Goal: Task Accomplishment & Management: Manage account settings

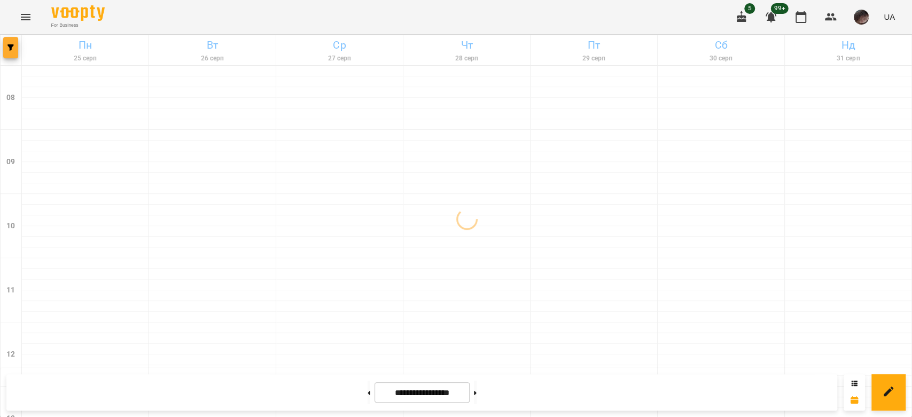
click at [12, 45] on icon "button" at bounding box center [10, 47] width 6 height 6
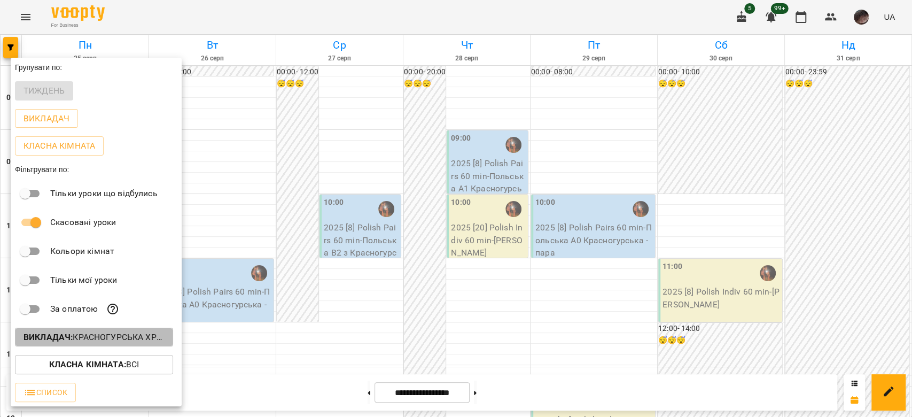
click at [90, 339] on p "Викладач : Красногурська [PERSON_NAME] (п)" at bounding box center [94, 337] width 141 height 13
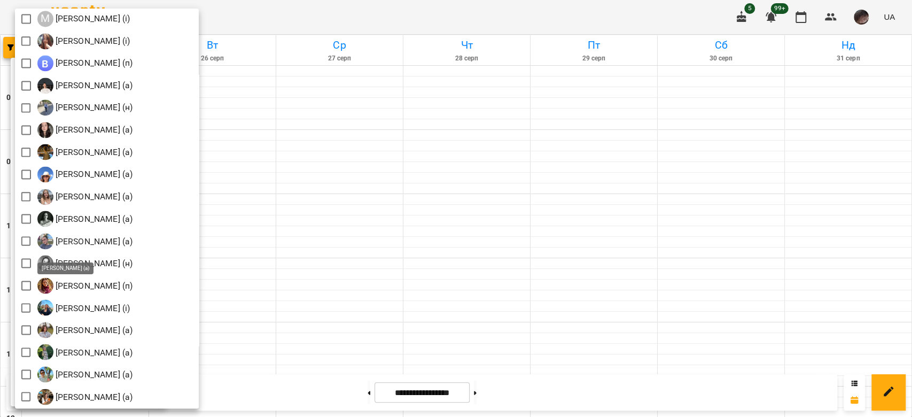
scroll to position [1085, 0]
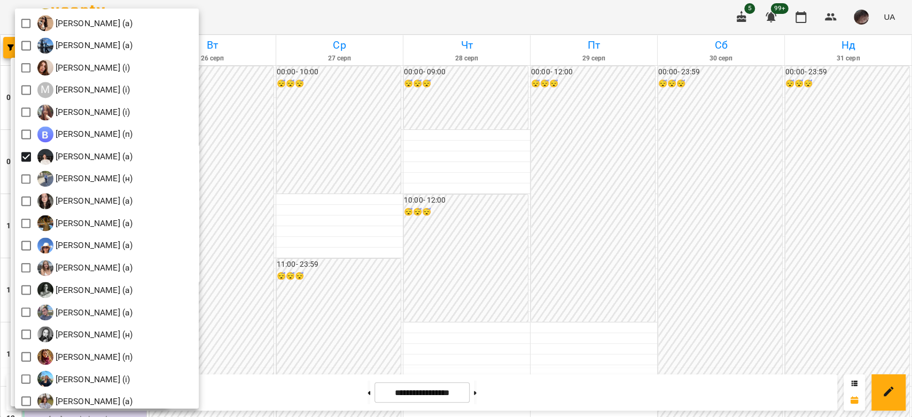
click at [359, 215] on div at bounding box center [456, 208] width 912 height 417
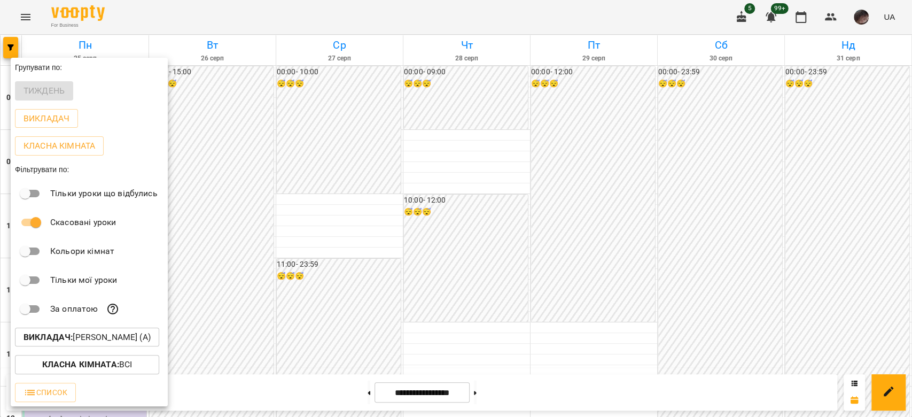
click at [359, 215] on div at bounding box center [456, 208] width 912 height 417
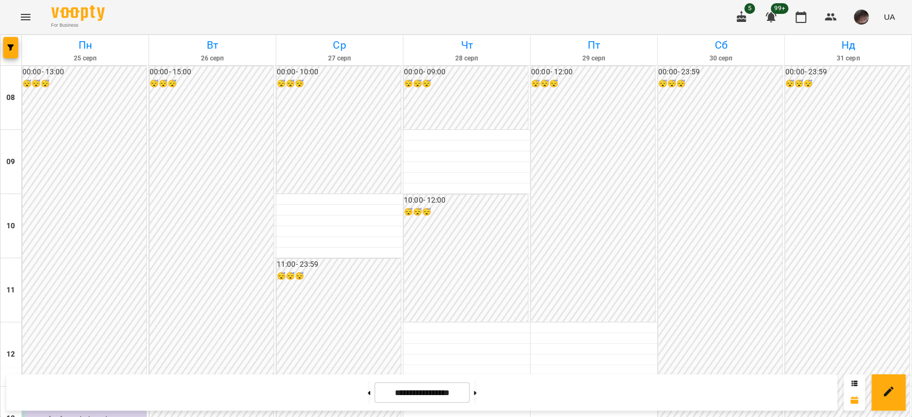
scroll to position [0, 0]
click at [9, 45] on button "button" at bounding box center [10, 47] width 15 height 21
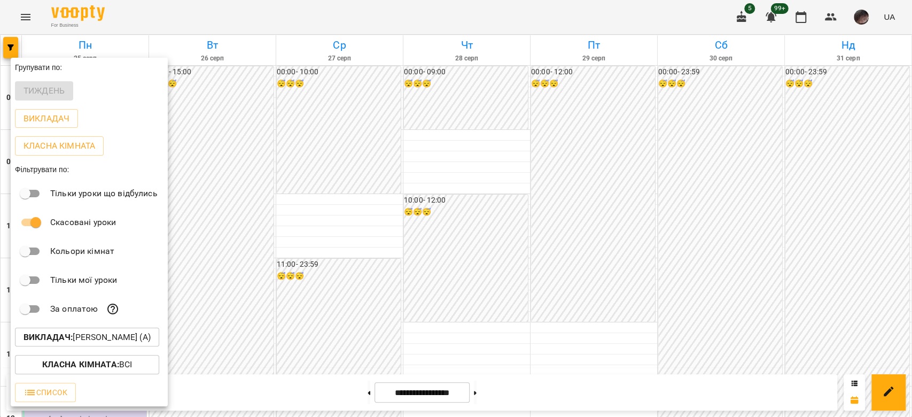
click at [87, 335] on p "Викладач : [PERSON_NAME] (а)" at bounding box center [87, 337] width 127 height 13
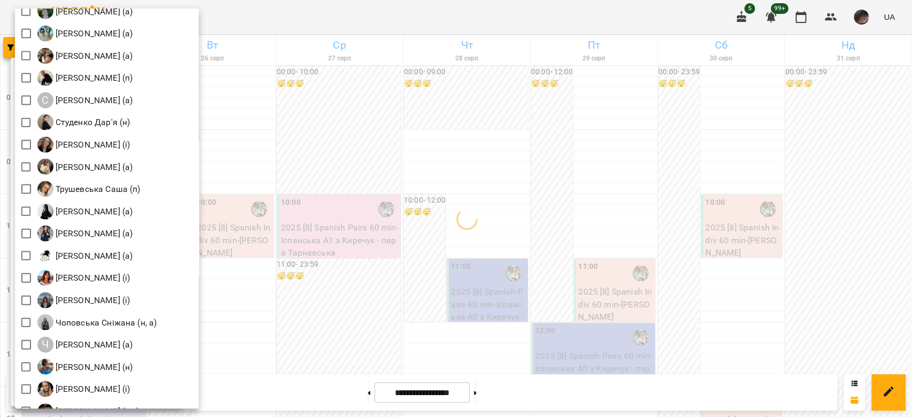
scroll to position [1211, 0]
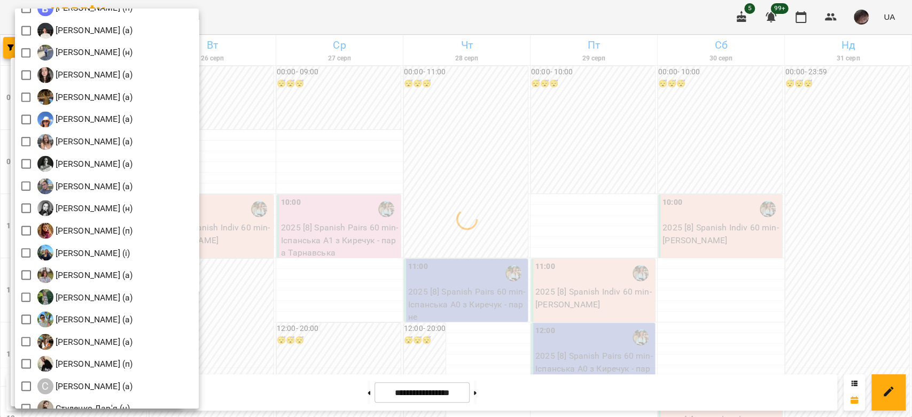
click at [686, 192] on div at bounding box center [456, 208] width 912 height 417
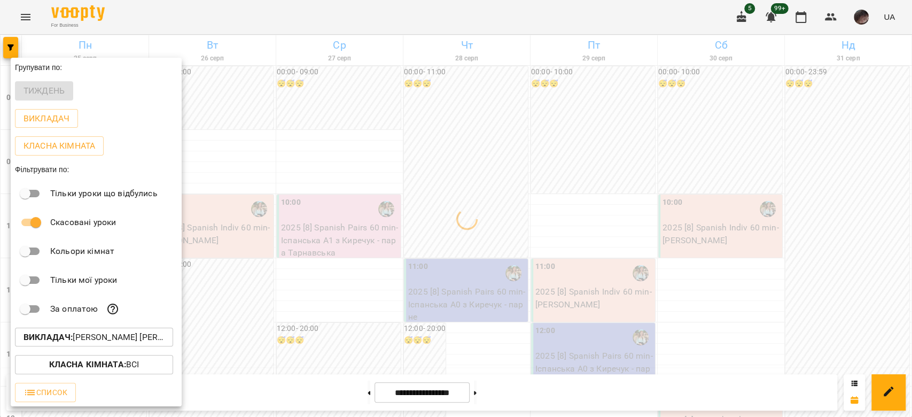
click at [686, 192] on div at bounding box center [456, 208] width 912 height 417
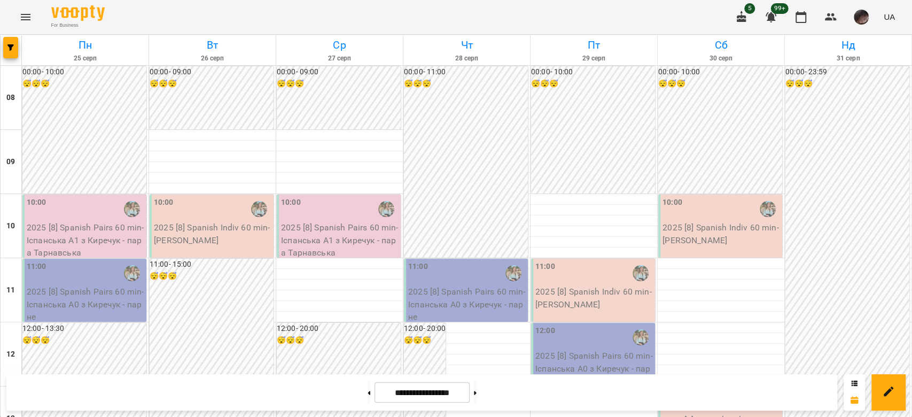
scroll to position [0, 0]
click at [13, 49] on icon "button" at bounding box center [10, 47] width 6 height 6
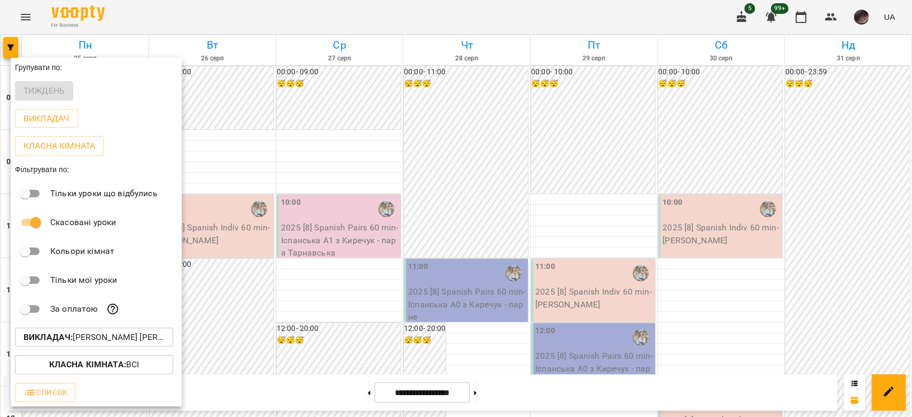
click at [114, 344] on p "Викладач : [PERSON_NAME] [PERSON_NAME] (і)" at bounding box center [94, 337] width 141 height 13
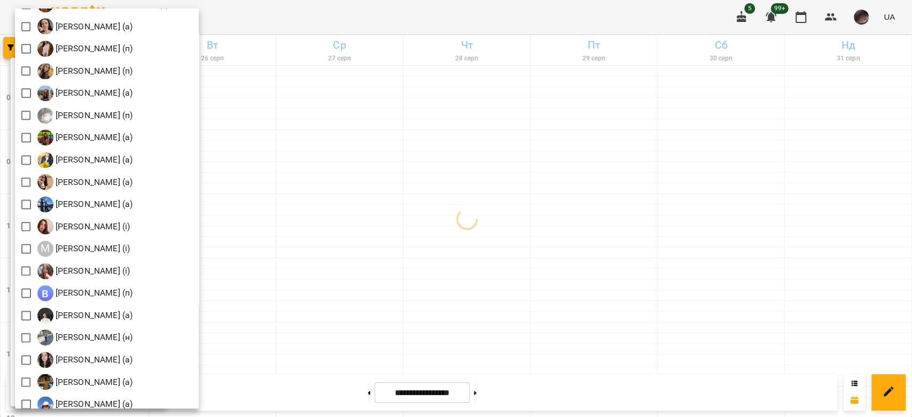
scroll to position [997, 0]
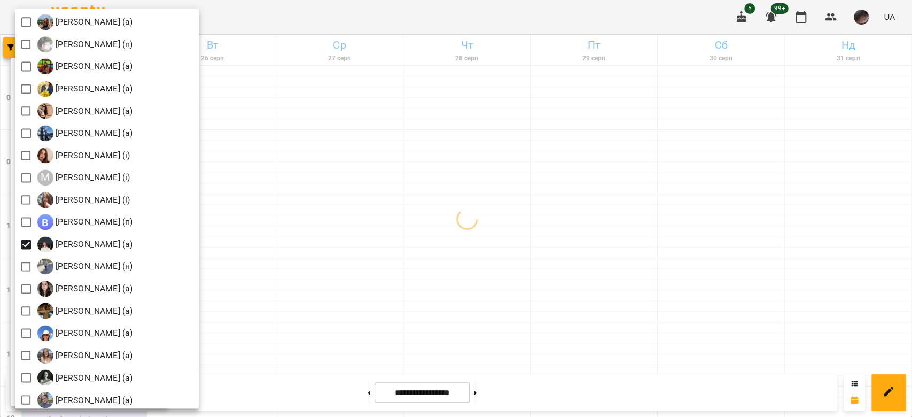
click at [494, 167] on div at bounding box center [456, 208] width 912 height 417
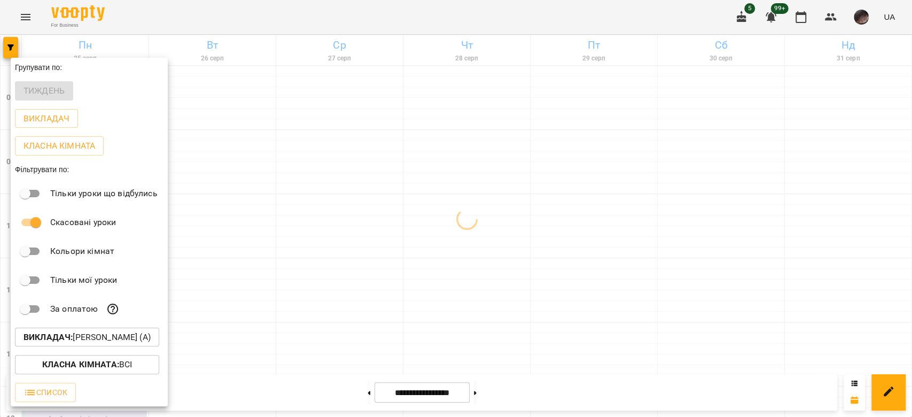
click at [494, 167] on div at bounding box center [456, 208] width 912 height 417
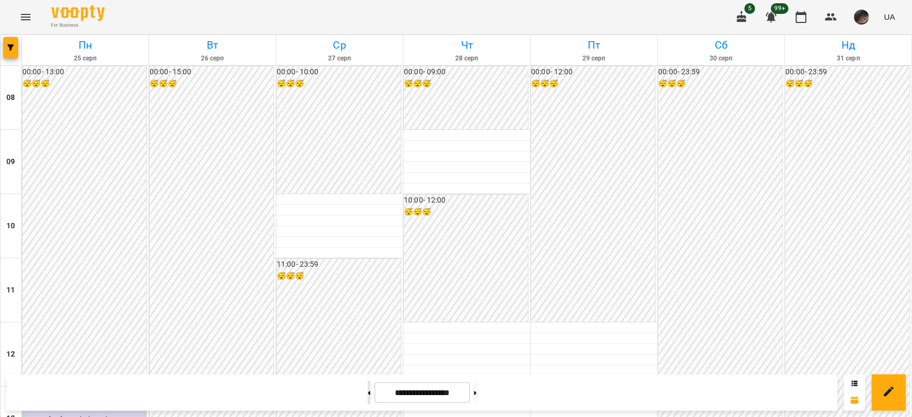
click at [368, 395] on button at bounding box center [369, 393] width 3 height 24
type input "**********"
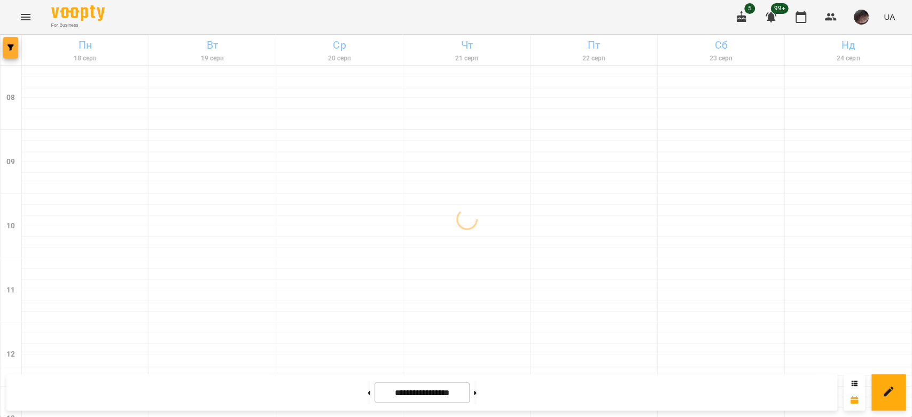
click at [7, 45] on icon "button" at bounding box center [10, 47] width 6 height 6
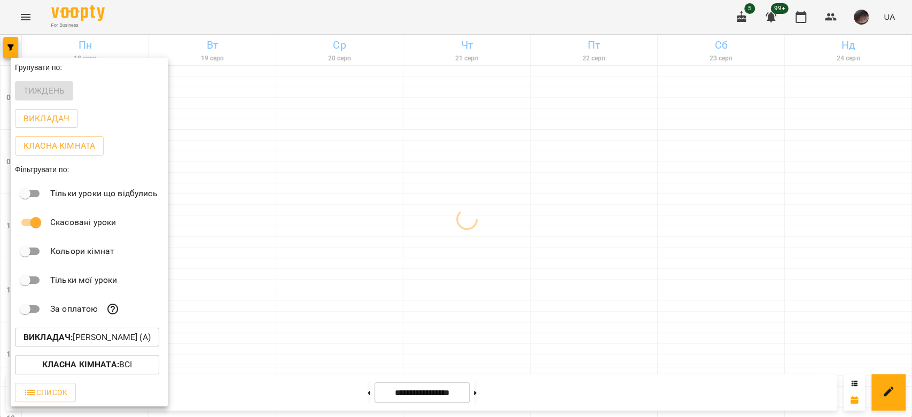
click at [116, 327] on div "Викладач : [PERSON_NAME] (а)" at bounding box center [89, 337] width 157 height 28
click at [116, 333] on p "Викладач : [PERSON_NAME] (а)" at bounding box center [87, 337] width 127 height 13
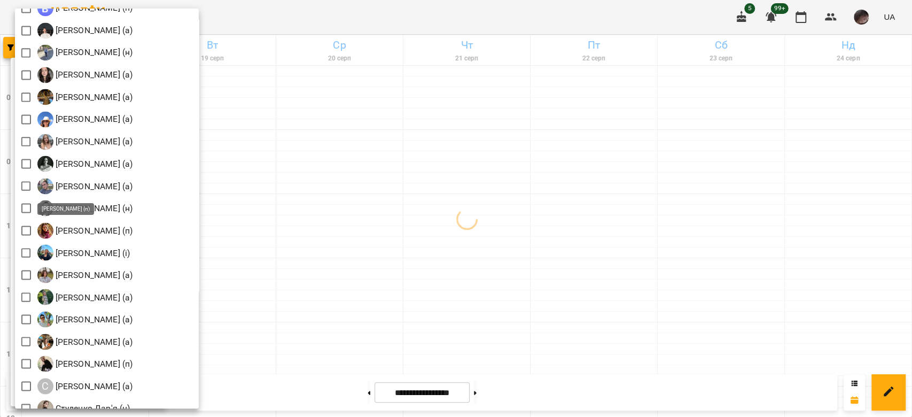
scroll to position [1283, 0]
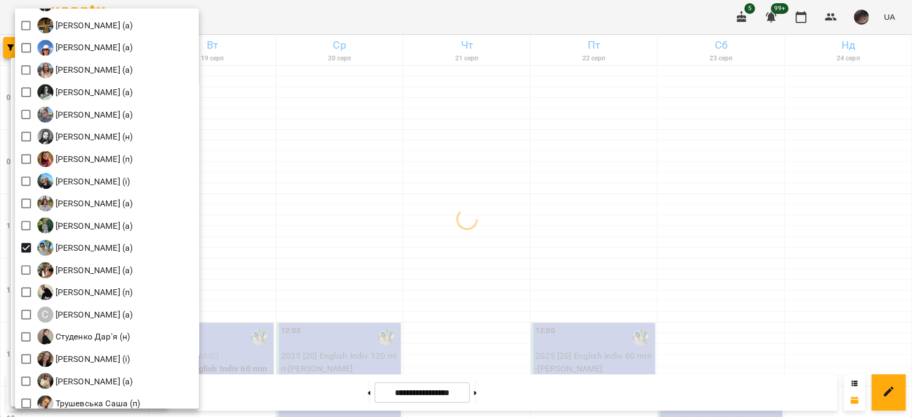
click at [483, 235] on div at bounding box center [456, 208] width 912 height 417
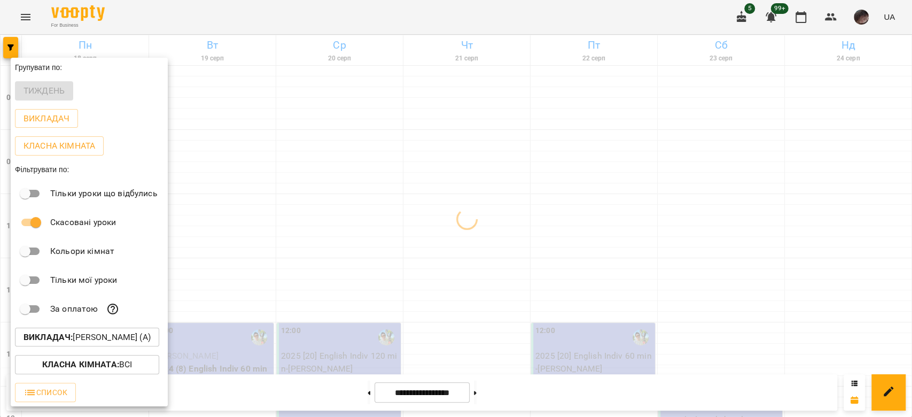
click at [483, 235] on div at bounding box center [456, 208] width 912 height 417
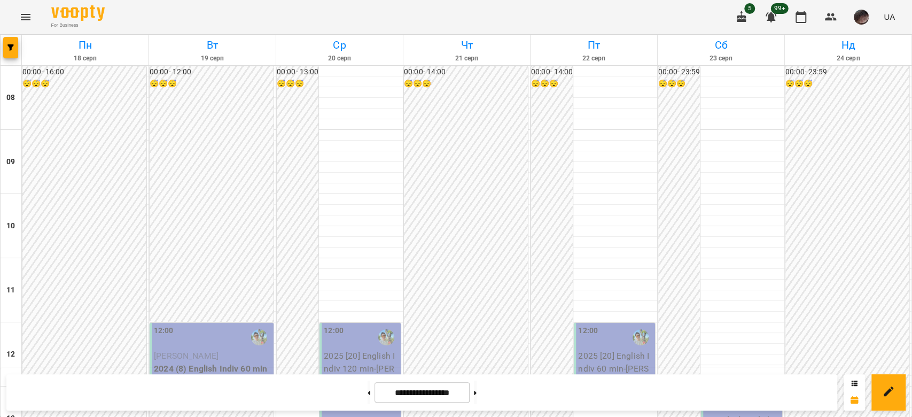
scroll to position [570, 0]
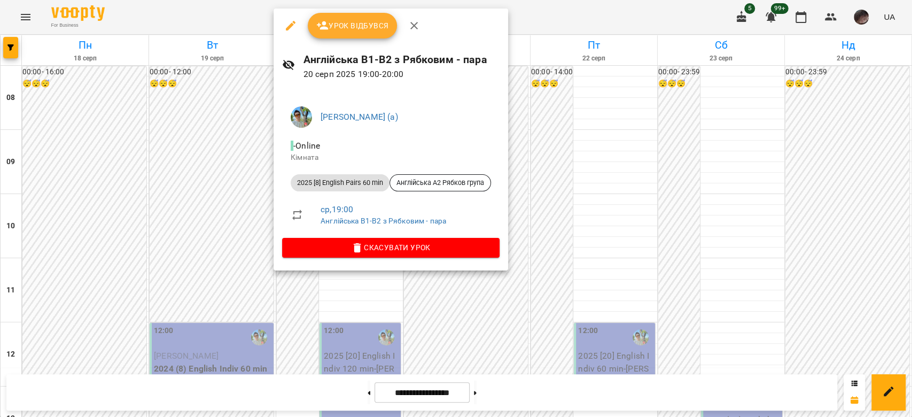
click at [284, 20] on icon "button" at bounding box center [290, 25] width 13 height 13
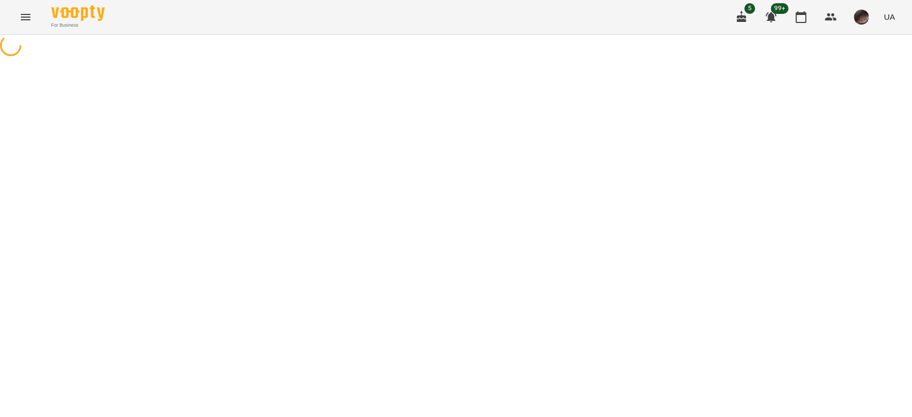
select select "**********"
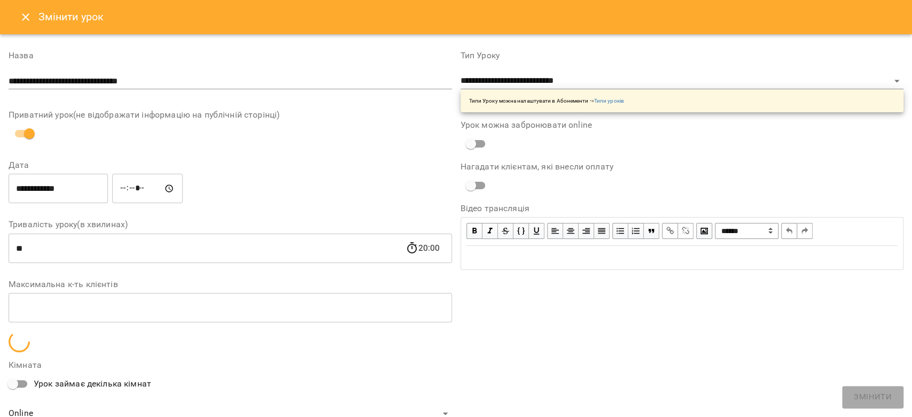
click at [26, 19] on icon "Close" at bounding box center [25, 16] width 7 height 7
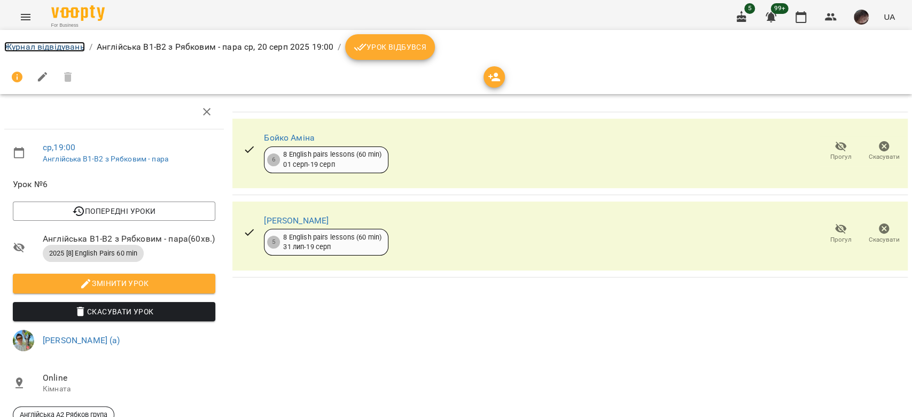
click at [70, 47] on link "Журнал відвідувань" at bounding box center [44, 47] width 81 height 10
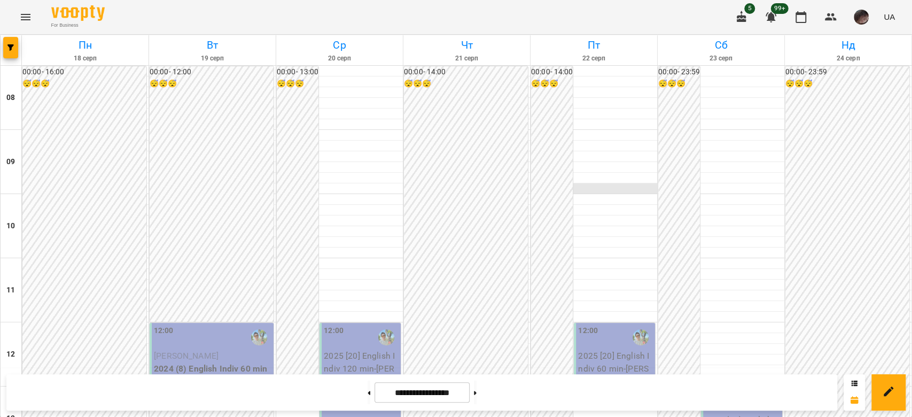
scroll to position [659, 0]
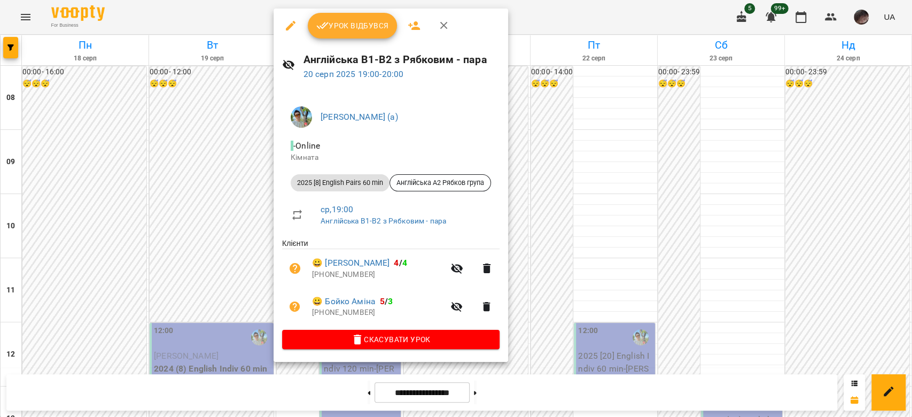
click at [283, 24] on button "button" at bounding box center [291, 26] width 26 height 26
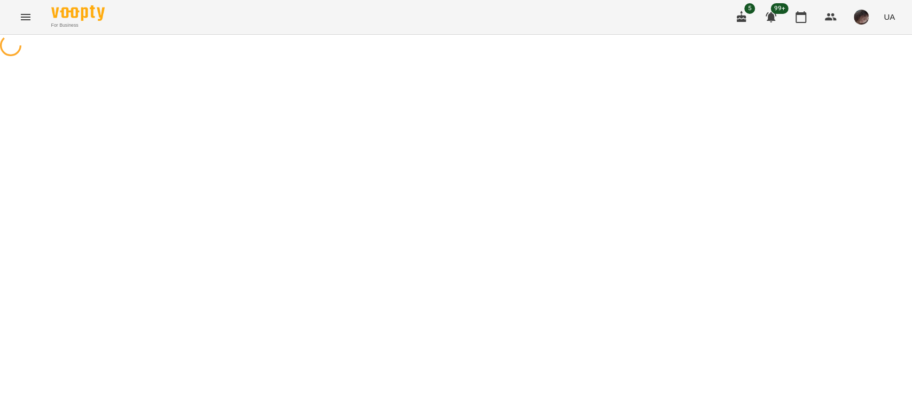
select select "**********"
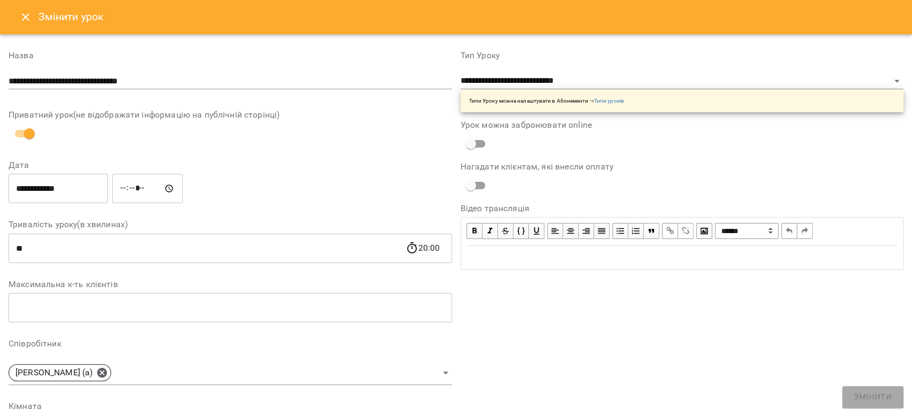
click at [74, 195] on input "**********" at bounding box center [58, 189] width 99 height 30
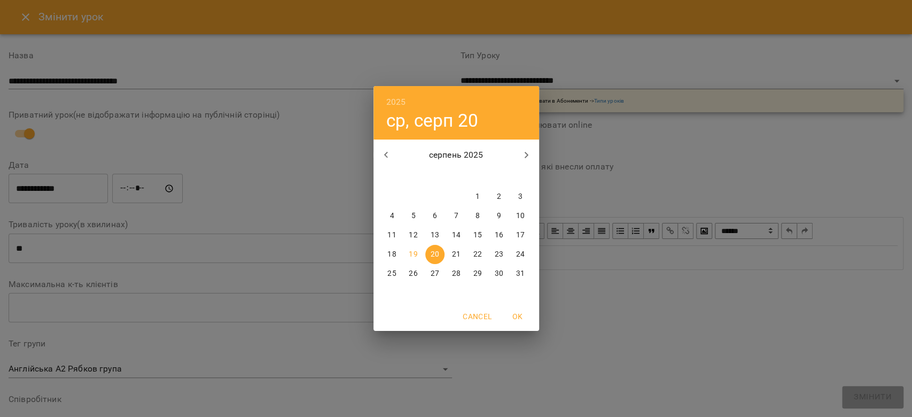
click at [458, 254] on p "21" at bounding box center [456, 254] width 9 height 11
type input "**********"
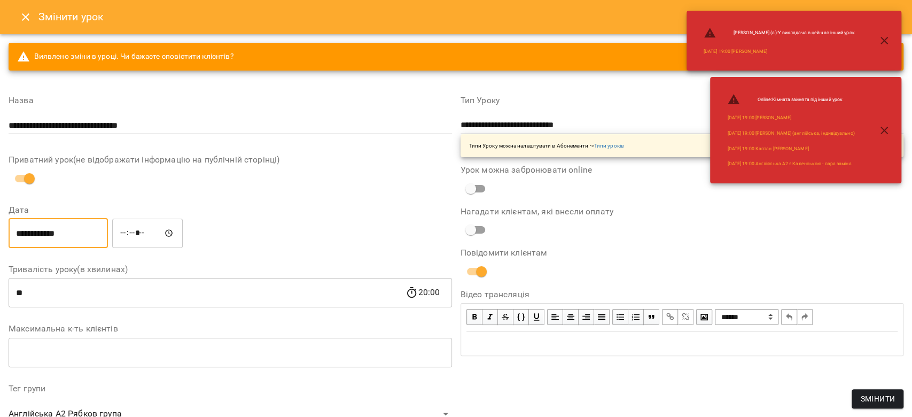
click at [138, 227] on input "*****" at bounding box center [147, 233] width 71 height 30
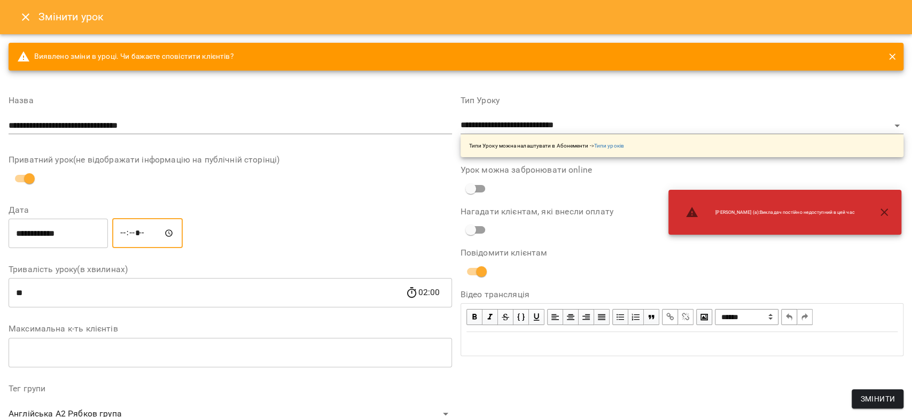
type input "*****"
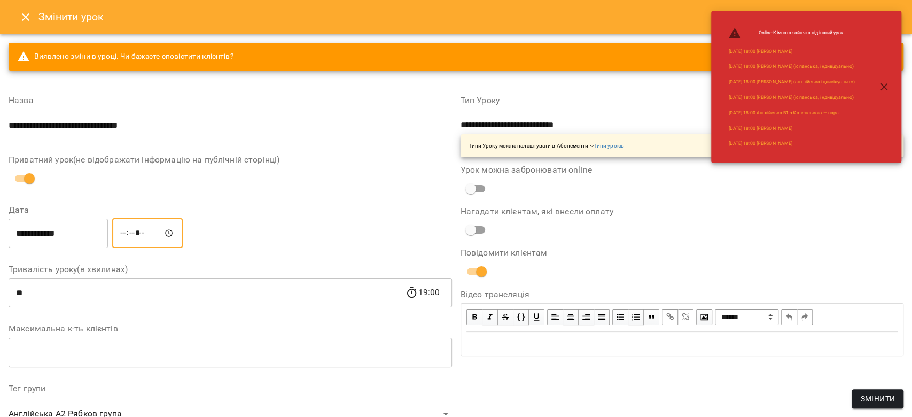
click at [874, 399] on span "Змінити" at bounding box center [878, 398] width 35 height 13
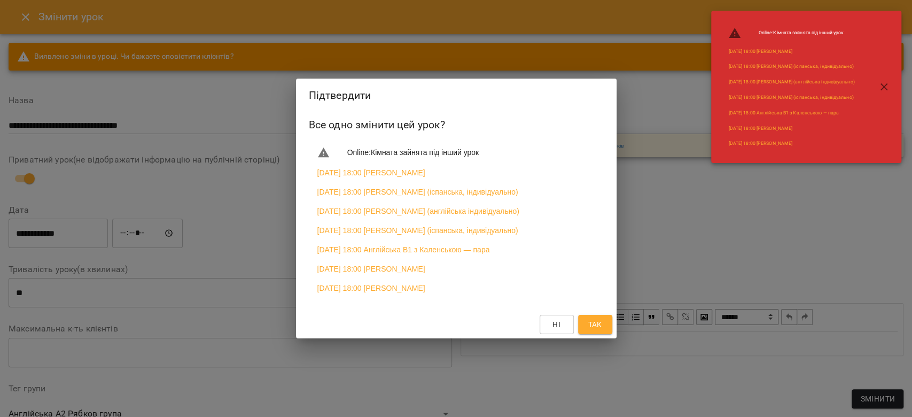
click at [590, 331] on span "Так" at bounding box center [595, 324] width 14 height 13
